Goal: Task Accomplishment & Management: Use online tool/utility

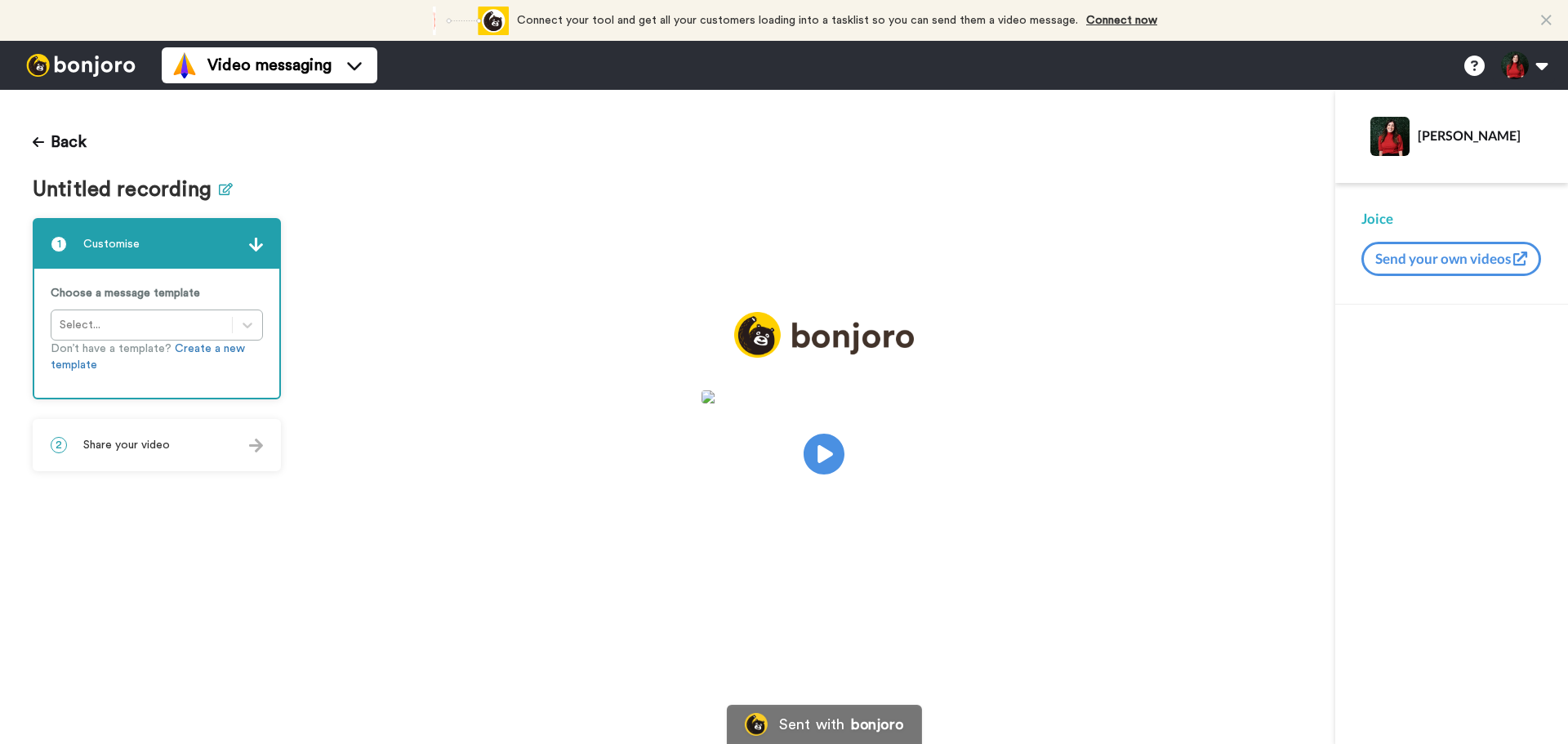
click at [223, 189] on icon at bounding box center [226, 188] width 14 height 12
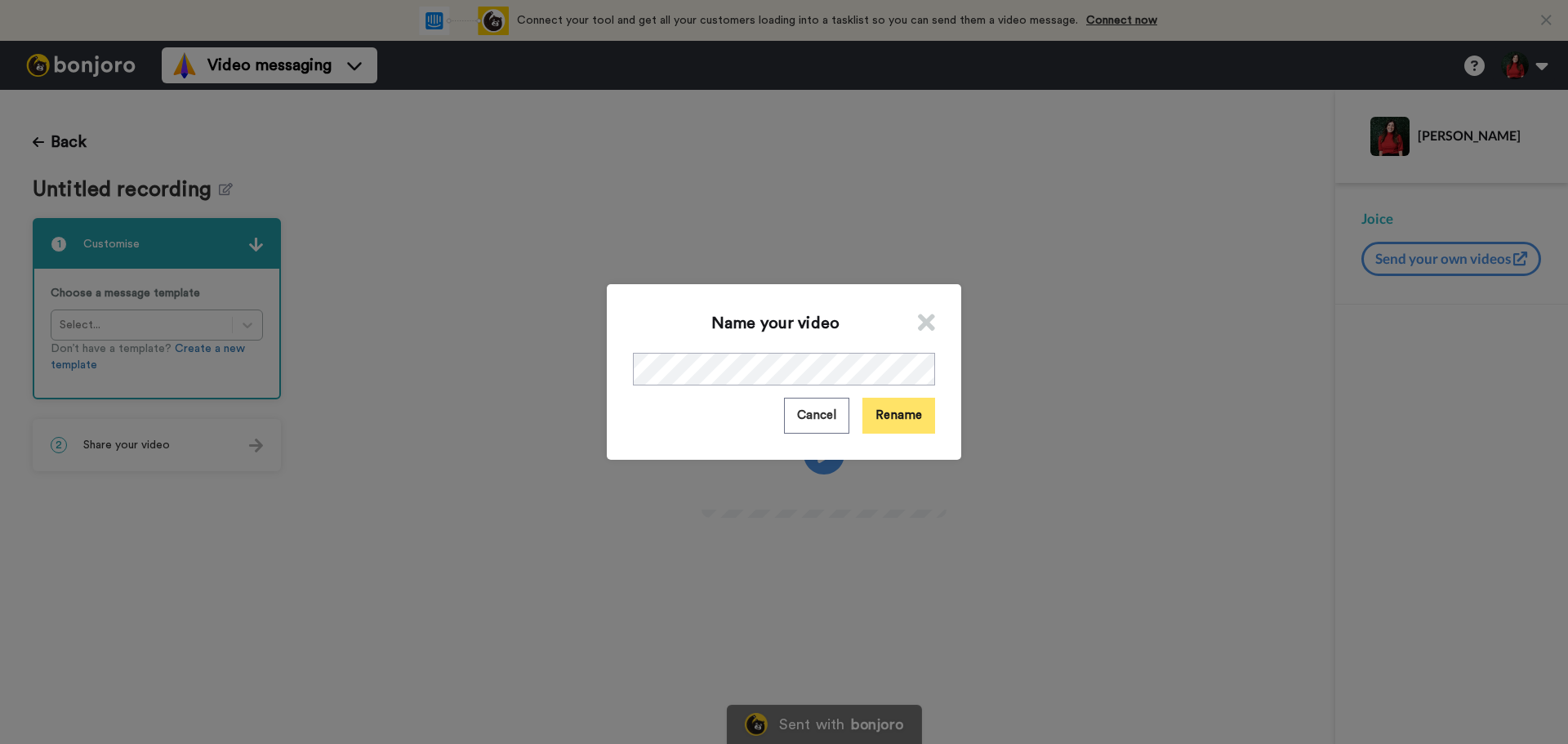
click at [891, 406] on button "Rename" at bounding box center [899, 415] width 73 height 35
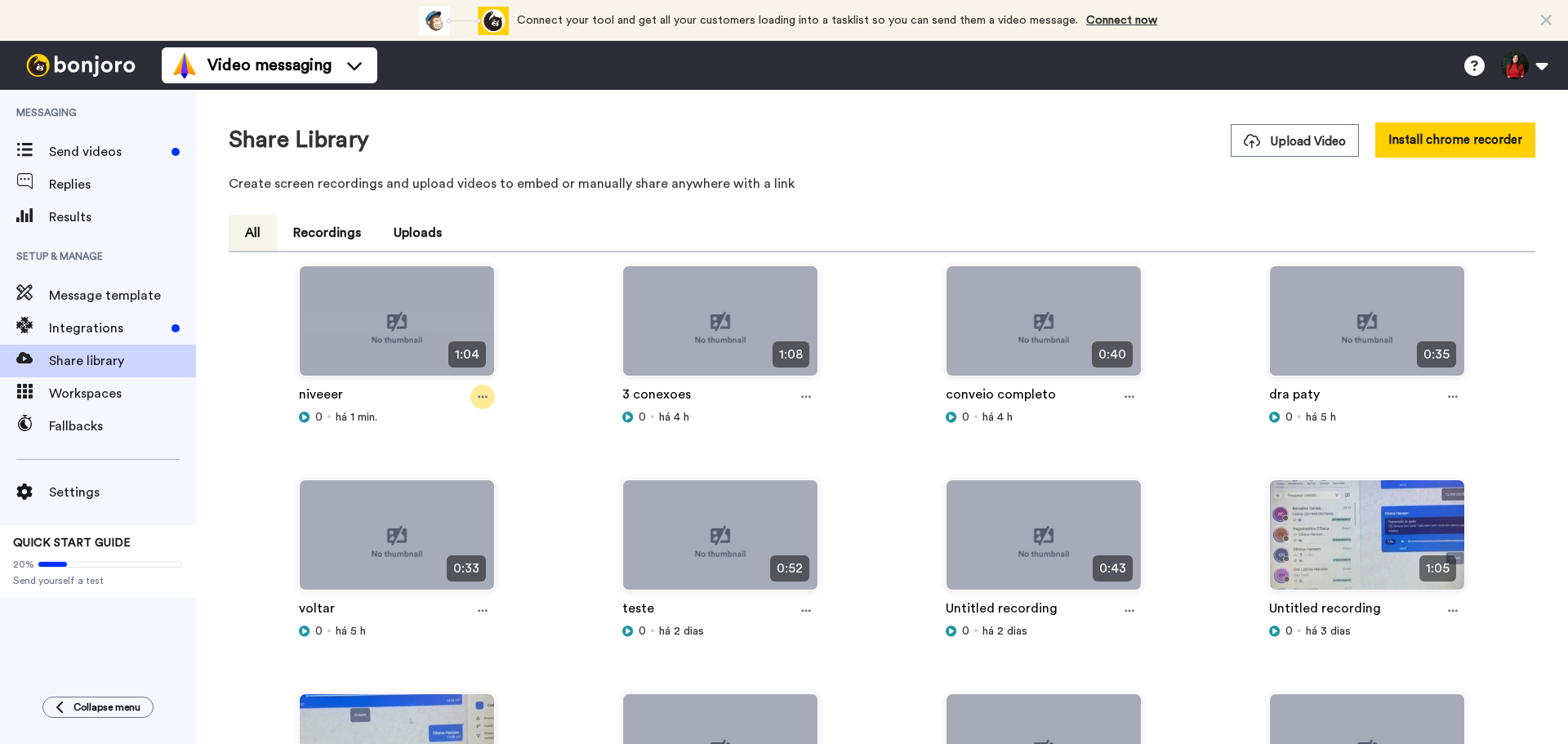
click at [479, 407] on div at bounding box center [482, 397] width 25 height 25
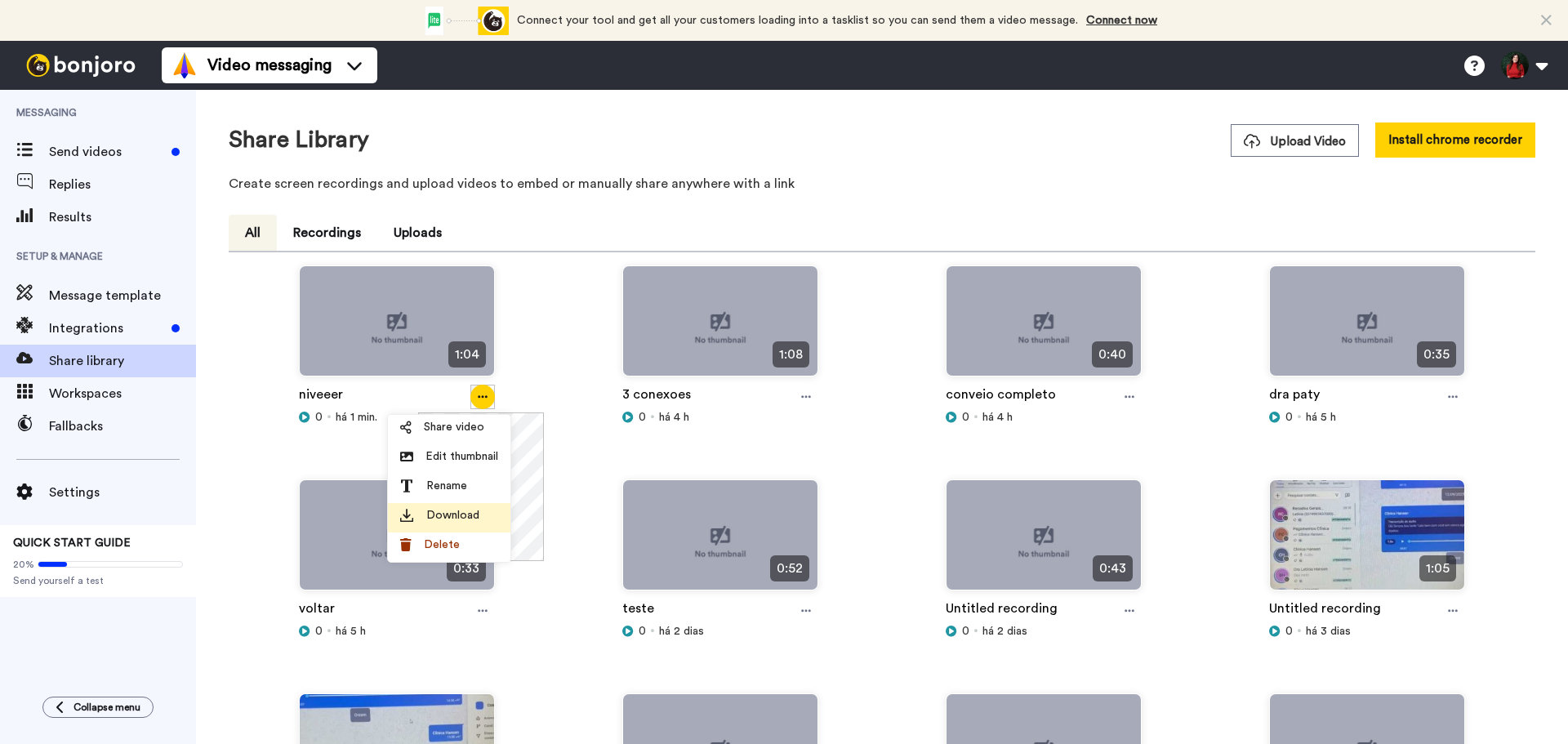
click at [429, 514] on span "Download" at bounding box center [453, 515] width 53 height 17
